Goal: Information Seeking & Learning: Check status

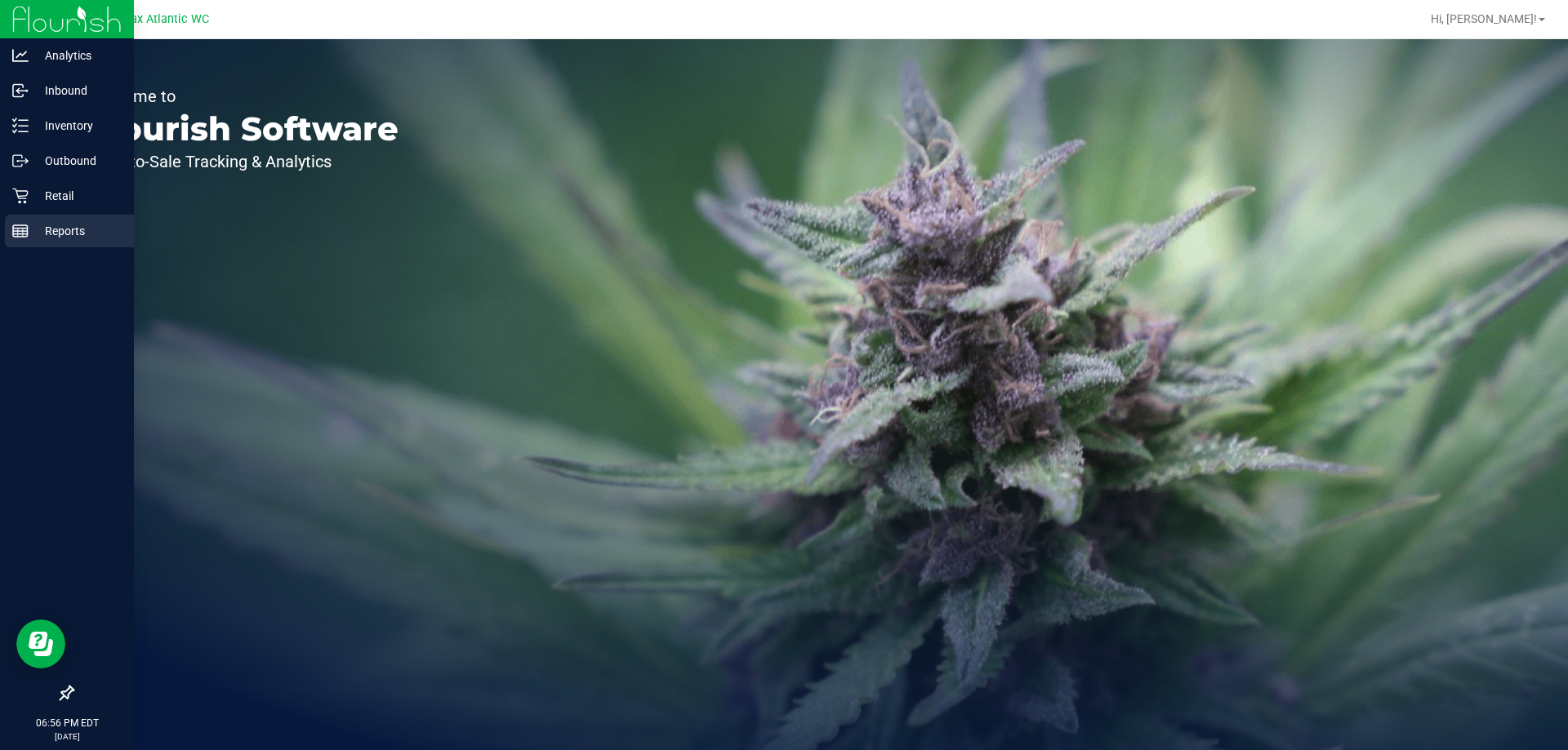
click at [27, 228] on line at bounding box center [20, 228] width 15 height 0
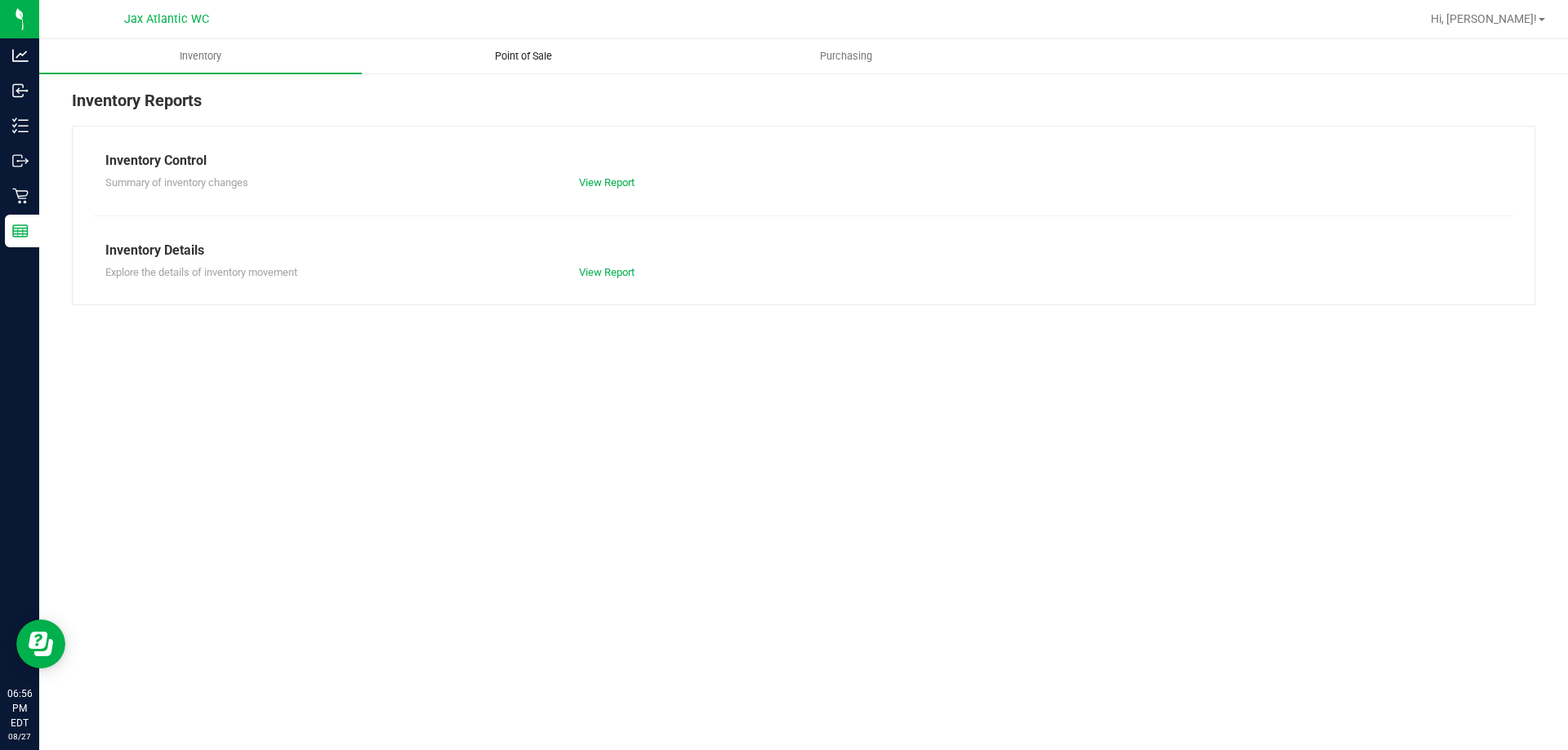
click at [511, 53] on span "Point of Sale" at bounding box center [524, 56] width 102 height 15
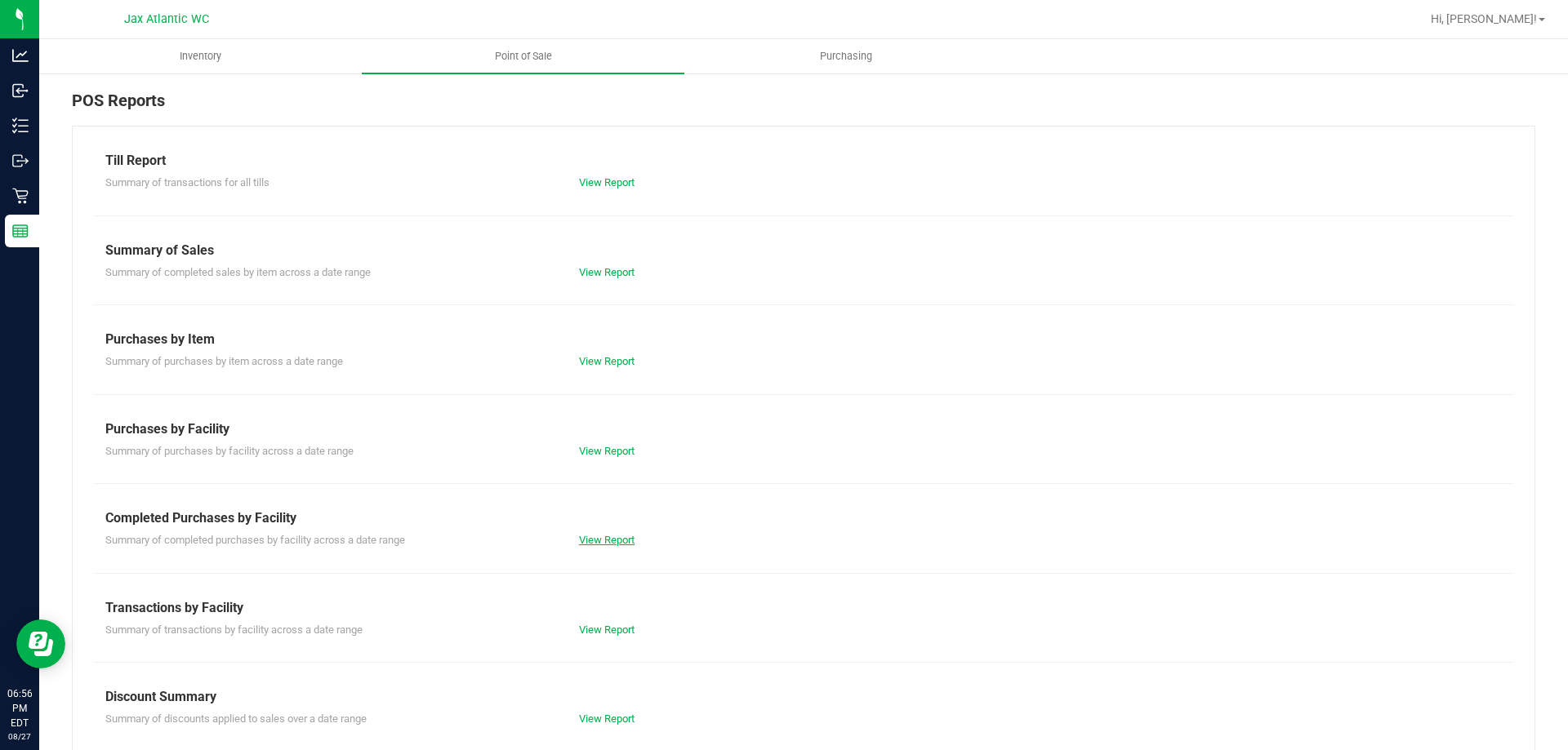
click at [588, 538] on link "View Report" at bounding box center [606, 540] width 56 height 12
